Goal: Navigation & Orientation: Find specific page/section

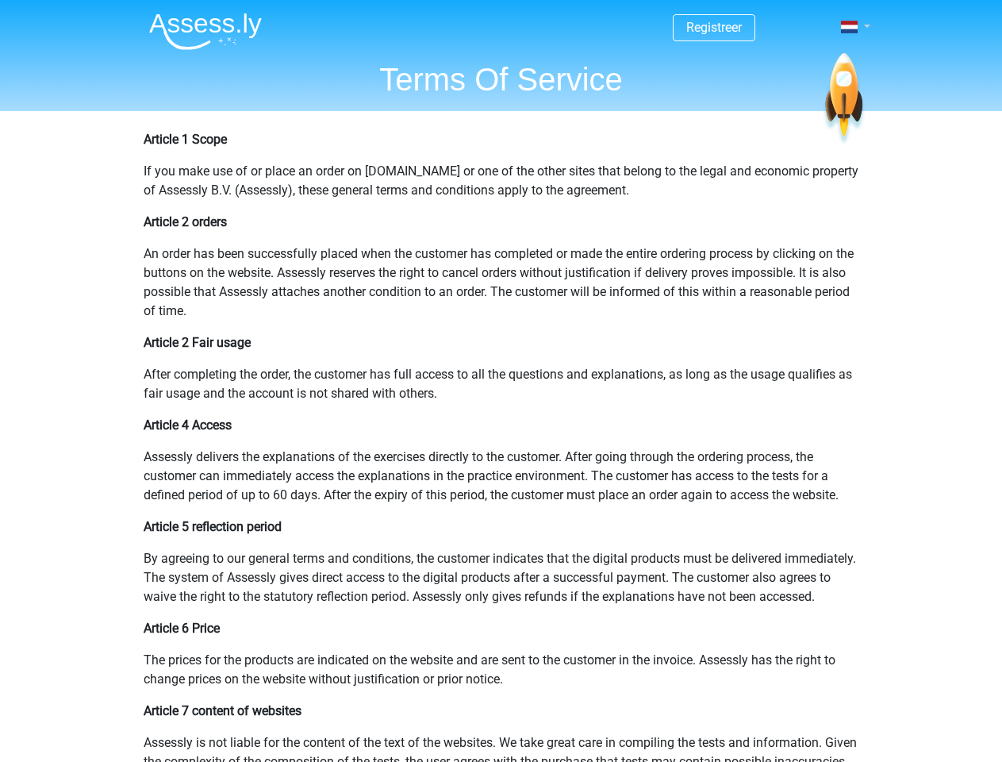
click at [851, 27] on span at bounding box center [849, 27] width 17 height 13
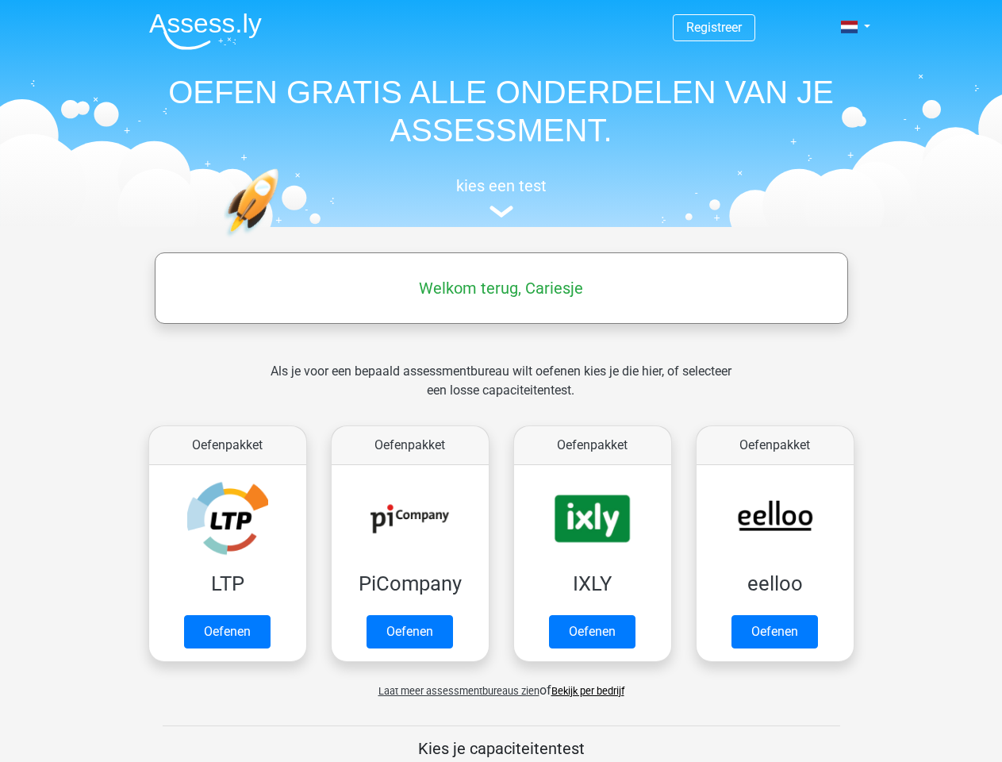
click at [851, 27] on span at bounding box center [849, 27] width 17 height 13
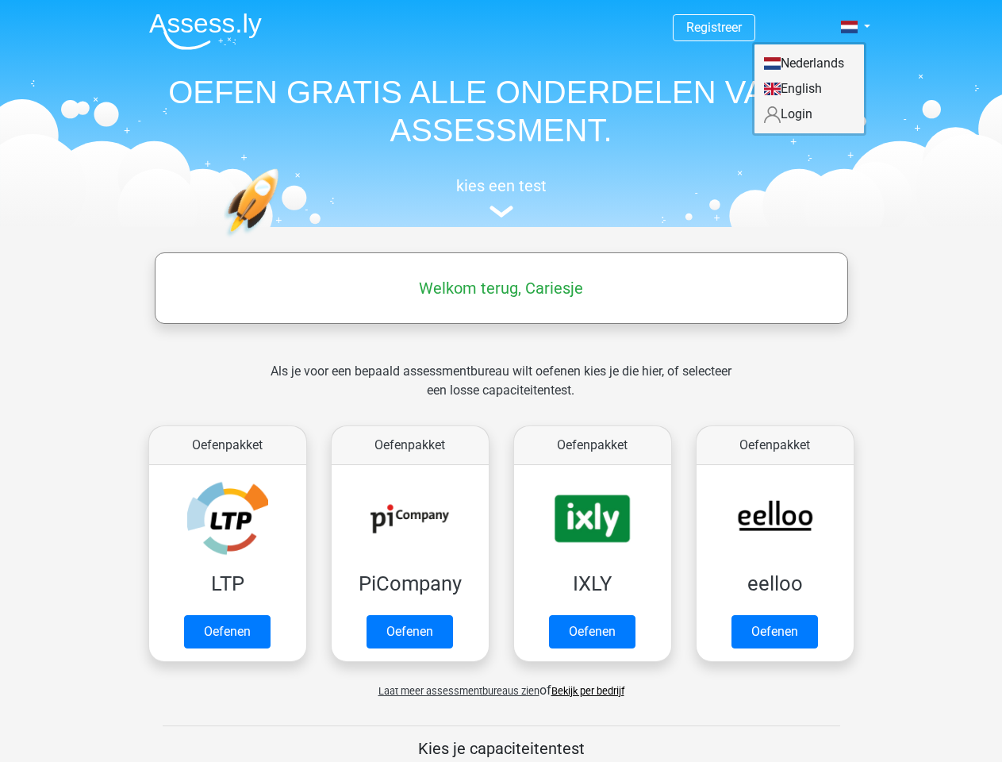
click at [455, 691] on span "Laat meer assessmentbureaus zien" at bounding box center [459, 691] width 161 height 12
